Goal: Information Seeking & Learning: Learn about a topic

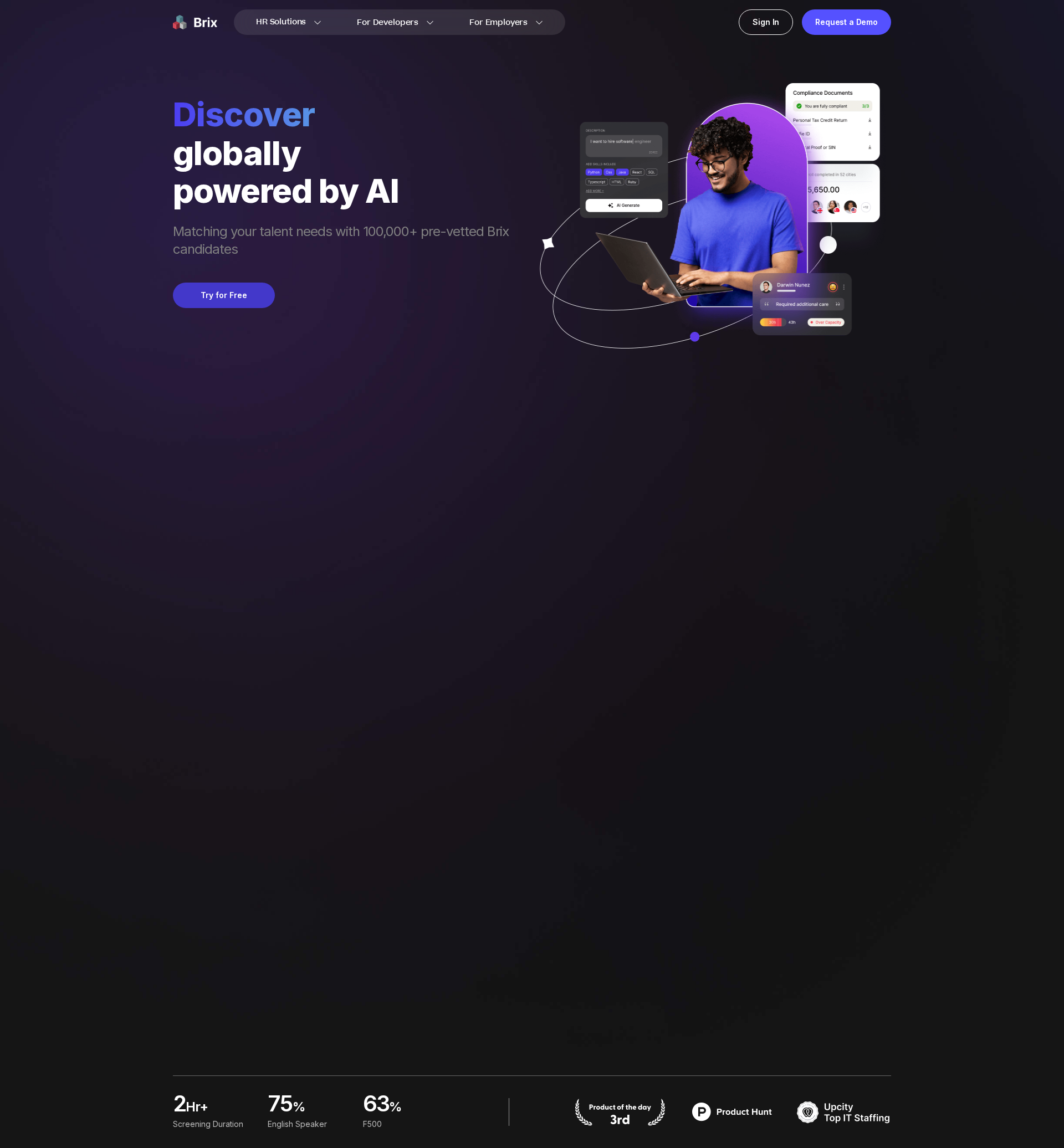
click at [235, 292] on button "Try for Free" at bounding box center [224, 295] width 102 height 25
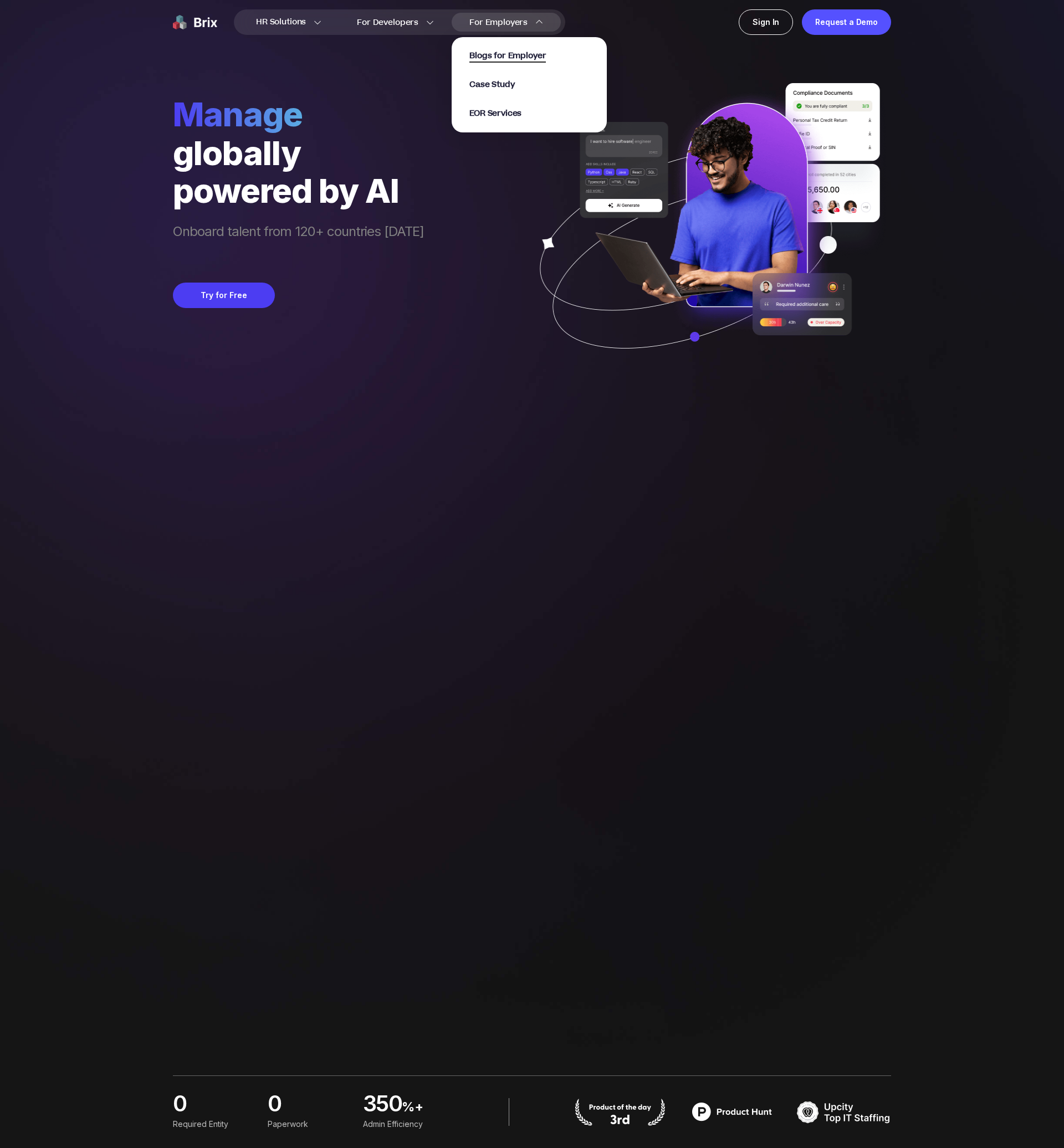
click at [492, 53] on span "Blogs for Employer" at bounding box center [508, 57] width 77 height 13
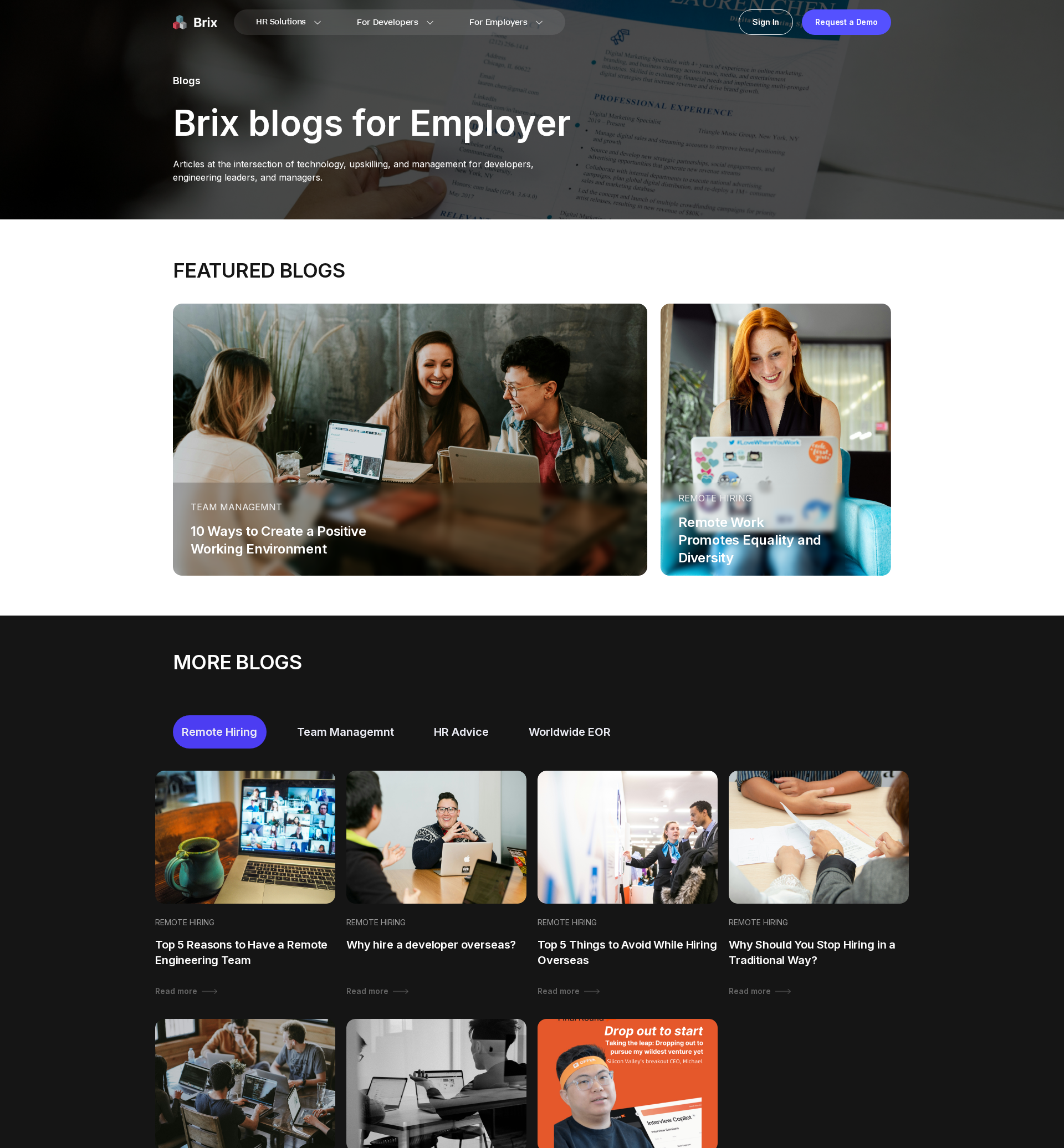
click at [229, 118] on p "Brix blogs for Employer" at bounding box center [372, 123] width 398 height 33
click at [424, 81] on p "Blogs" at bounding box center [372, 81] width 398 height 15
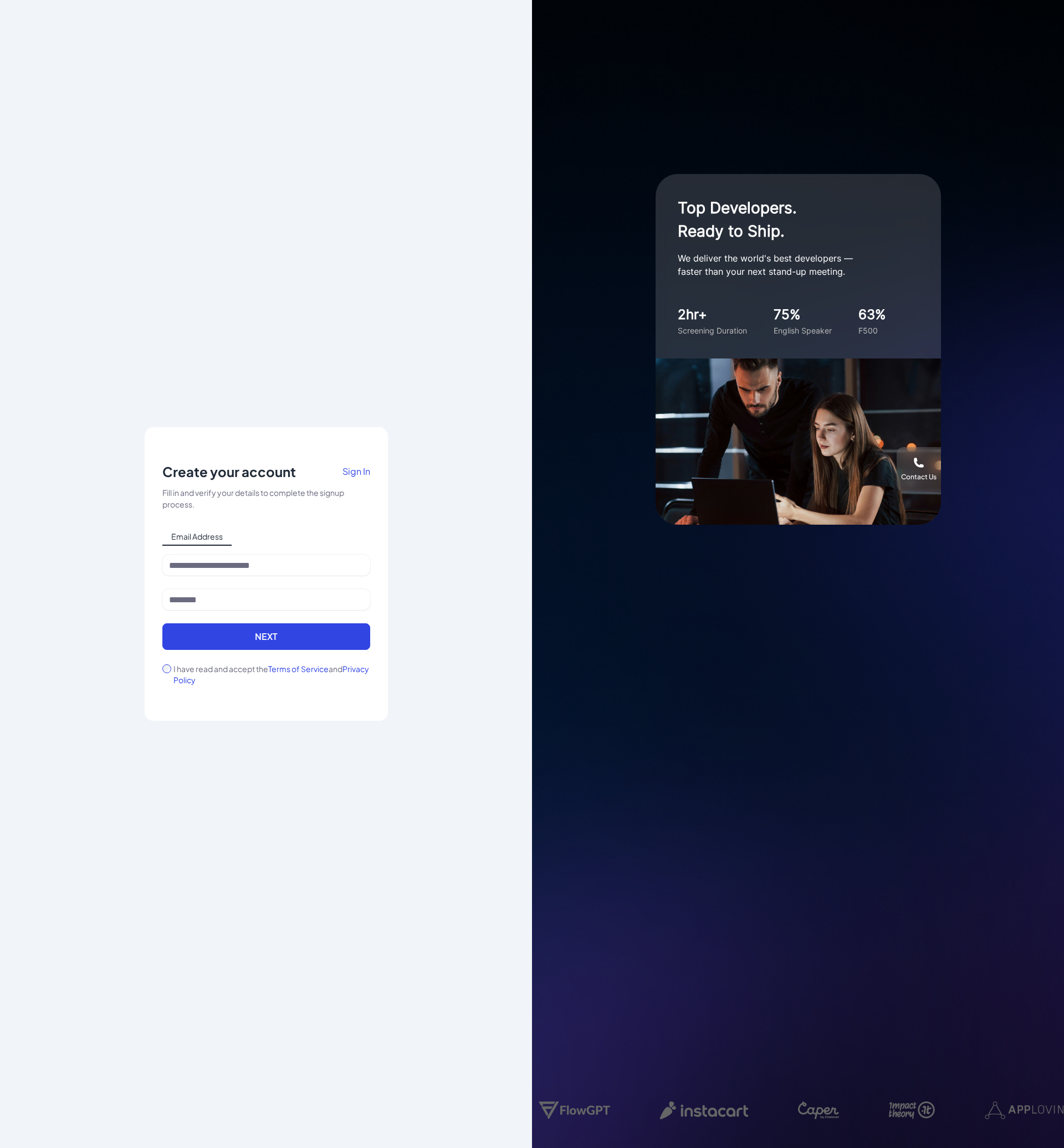
click at [238, 732] on div "Notice To proceed, please agree to the Terms of Service and Privary Policy . Ca…" at bounding box center [266, 574] width 532 height 1148
